Goal: Task Accomplishment & Management: Use online tool/utility

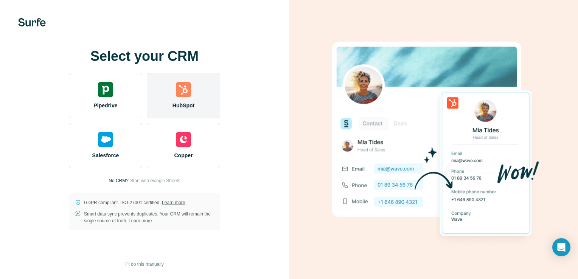
click at [176, 98] on div "HubSpot" at bounding box center [183, 95] width 73 height 45
click at [187, 99] on div "HubSpot" at bounding box center [183, 95] width 73 height 45
click at [184, 101] on div "HubSpot" at bounding box center [183, 95] width 73 height 45
click at [183, 93] on img at bounding box center [183, 89] width 15 height 15
click at [173, 95] on div "HubSpot" at bounding box center [183, 95] width 73 height 45
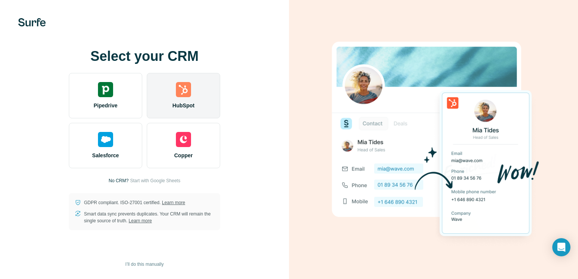
click at [176, 99] on div "HubSpot" at bounding box center [183, 95] width 73 height 45
click at [186, 97] on img at bounding box center [183, 89] width 15 height 15
click at [191, 85] on img at bounding box center [183, 89] width 15 height 15
click at [184, 91] on img at bounding box center [183, 89] width 15 height 15
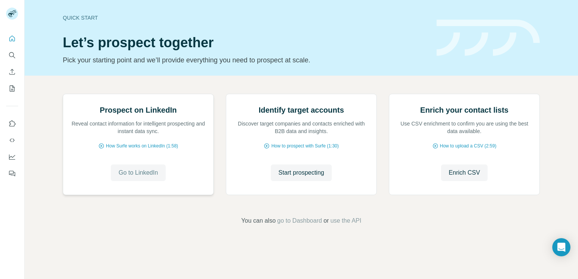
click at [132, 181] on button "Go to LinkedIn" at bounding box center [138, 172] width 54 height 17
